Goal: Check status: Check status

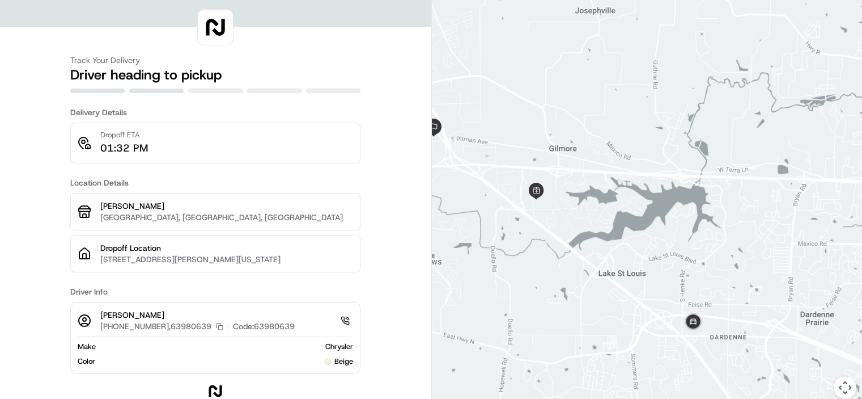
click at [116, 323] on p "[PHONE_NUMBER],63980639" at bounding box center [155, 325] width 111 height 11
drag, startPoint x: 104, startPoint y: 326, endPoint x: 197, endPoint y: 337, distance: 93.6
click at [197, 337] on div "[PERSON_NAME] [PHONE_NUMBER],63980639 Copy [PHONE_NUMBER],63980639 Code: 639806…" at bounding box center [215, 338] width 290 height 72
click at [341, 319] on link at bounding box center [345, 320] width 9 height 9
